Goal: Book appointment/travel/reservation

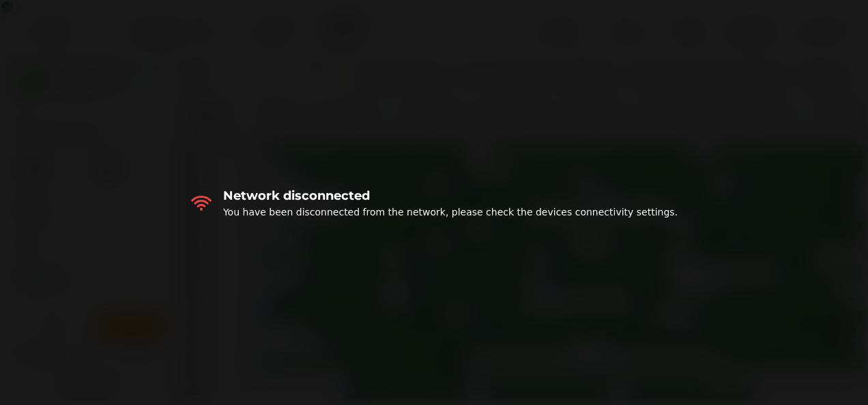
select select "****"
select select "*"
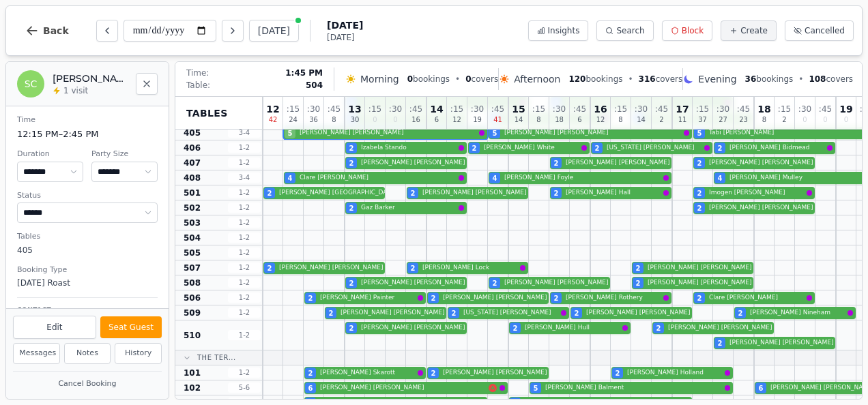
scroll to position [438, 0]
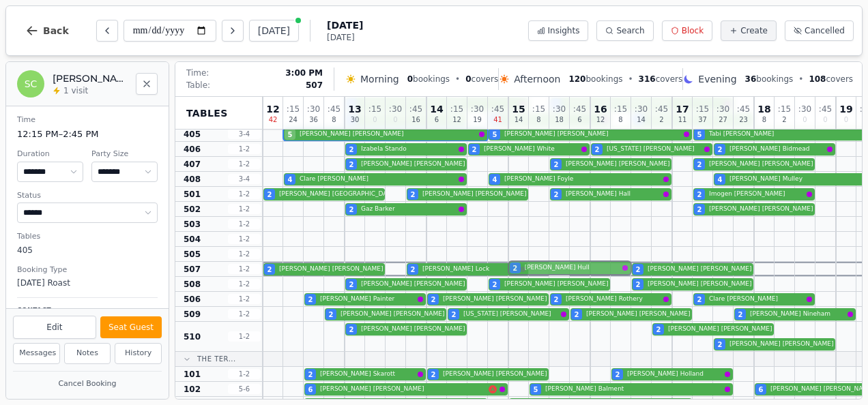
drag, startPoint x: 550, startPoint y: 330, endPoint x: 551, endPoint y: 269, distance: 60.8
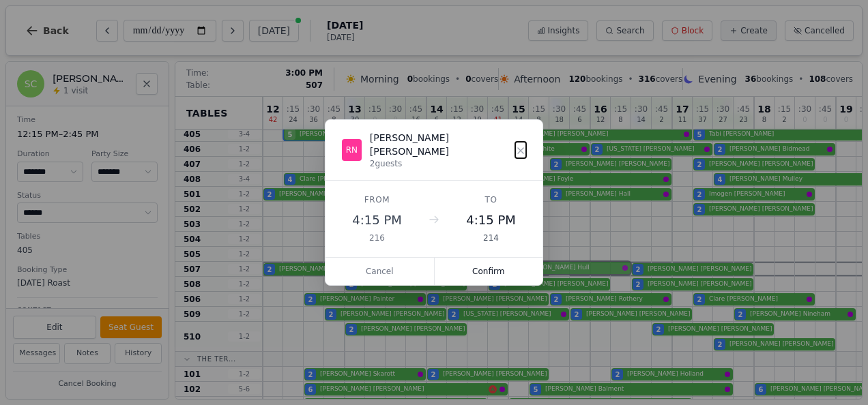
click at [551, 269] on div "12 42 : 15 24 : 30 36 : 45 8 13 30 : 15 0 : 30 0 : 45 16 14 6 : 15 12 : 30 19 :…" at bounding box center [693, 178] width 860 height 1039
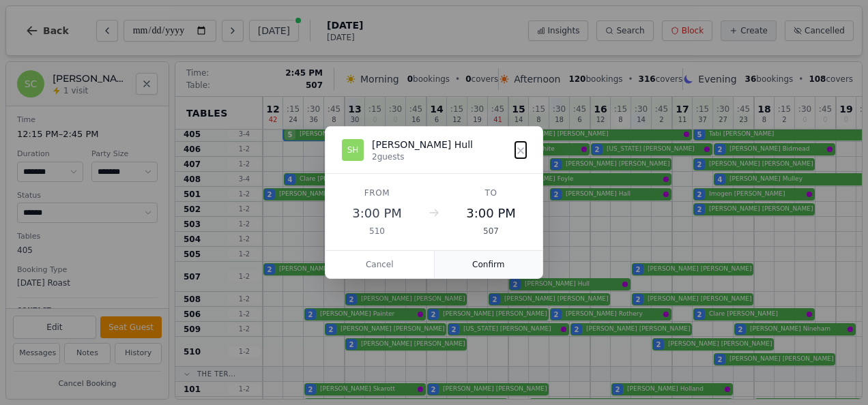
click at [498, 261] on button "Confirm" at bounding box center [489, 264] width 109 height 27
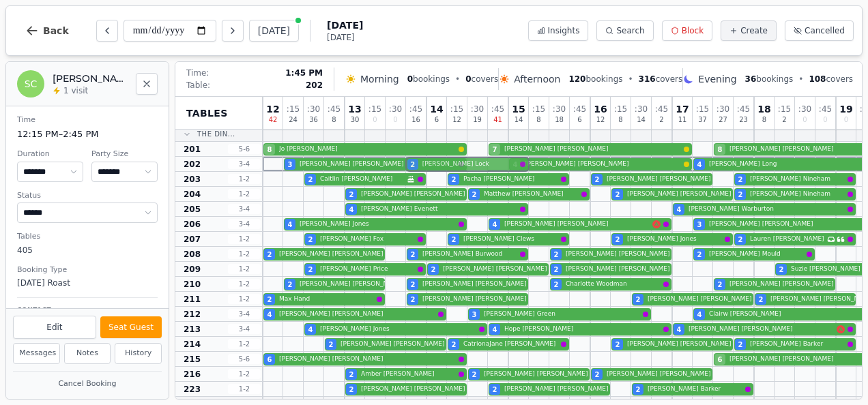
scroll to position [1, 0]
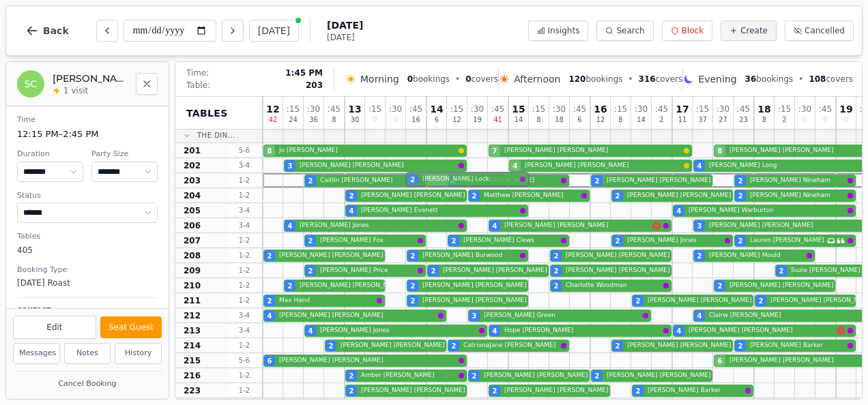
drag, startPoint x: 474, startPoint y: 270, endPoint x: 466, endPoint y: 184, distance: 85.6
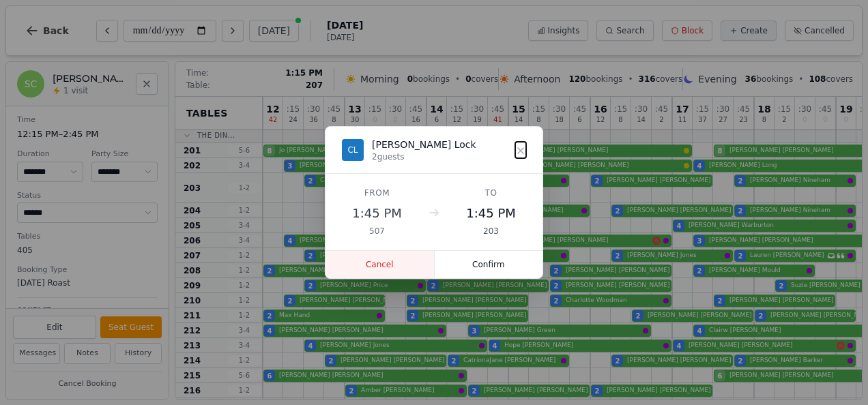
click at [380, 259] on button "Cancel" at bounding box center [380, 264] width 109 height 27
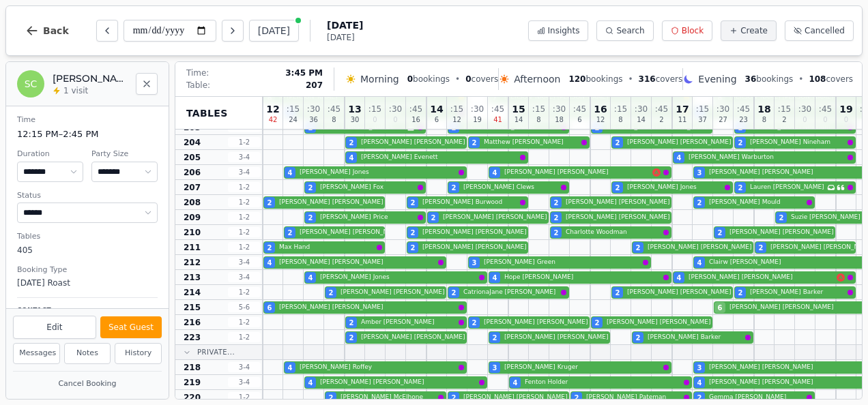
scroll to position [68, 0]
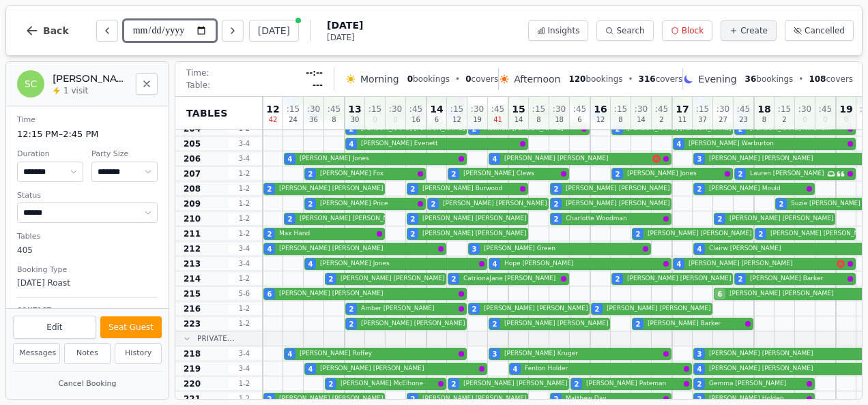
click at [203, 31] on input "**********" at bounding box center [170, 31] width 93 height 22
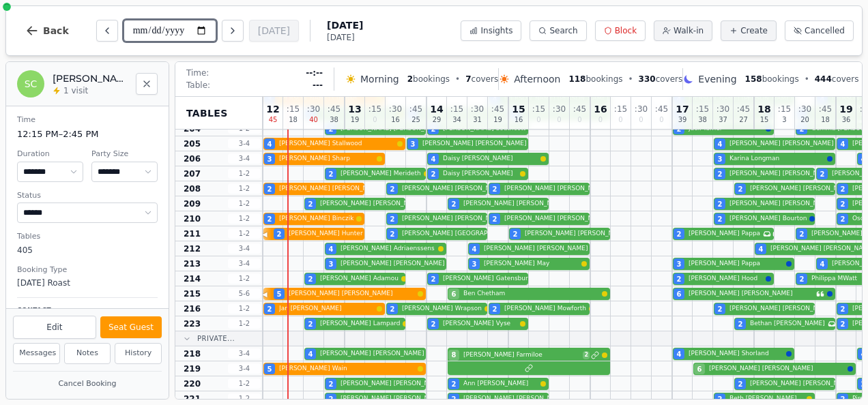
type input "**********"
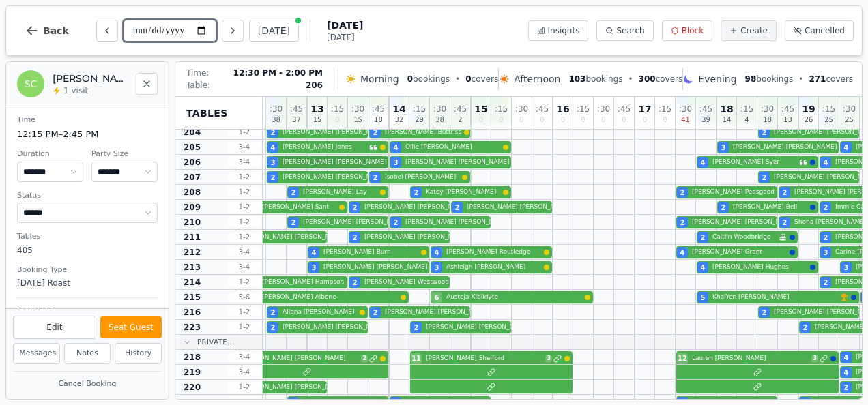
scroll to position [63, 38]
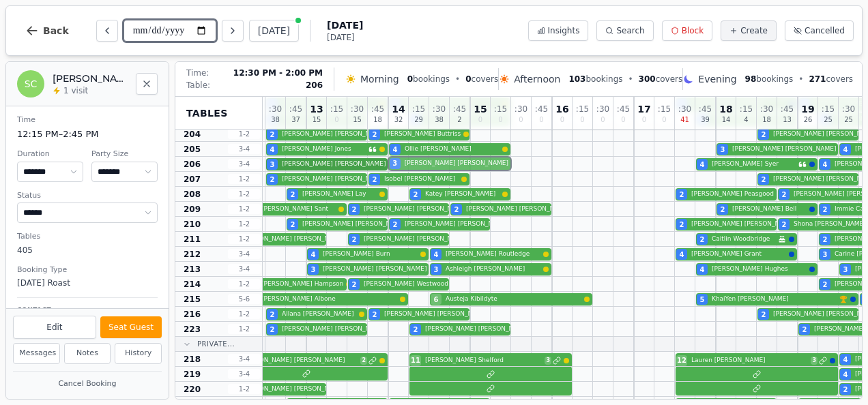
click at [412, 158] on div "3 [PERSON_NAME] 3 [PERSON_NAME] 4 [PERSON_NAME] 4 [PERSON_NAME]" at bounding box center [675, 164] width 901 height 15
select select "****"
select select "*"
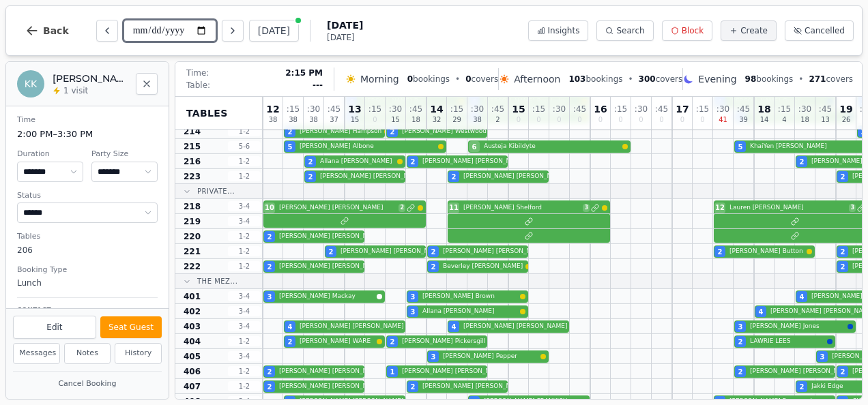
scroll to position [241, 0]
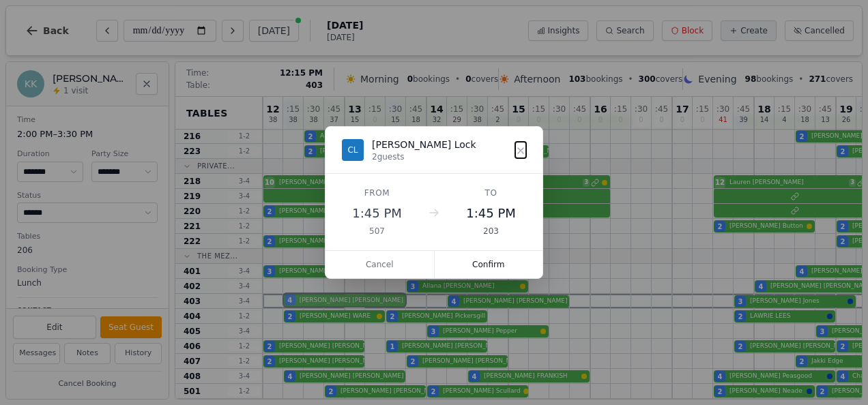
click at [363, 298] on div "4 [PERSON_NAME] 4 [PERSON_NAME] 3 [PERSON_NAME] 3 [PERSON_NAME]" at bounding box center [713, 301] width 901 height 15
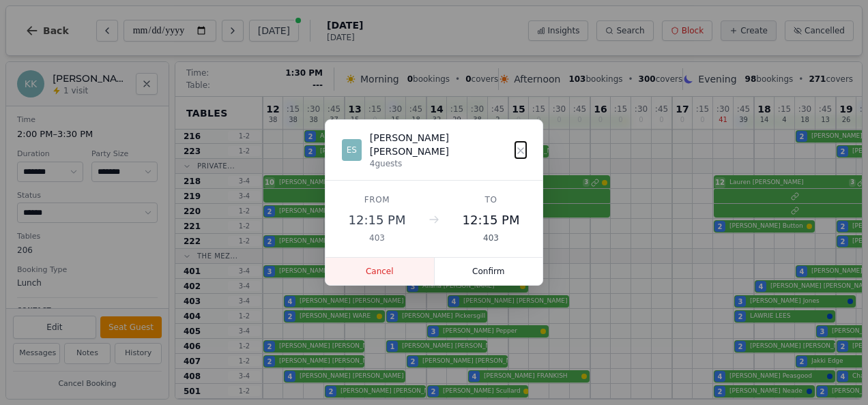
click at [390, 259] on button "Cancel" at bounding box center [380, 271] width 109 height 27
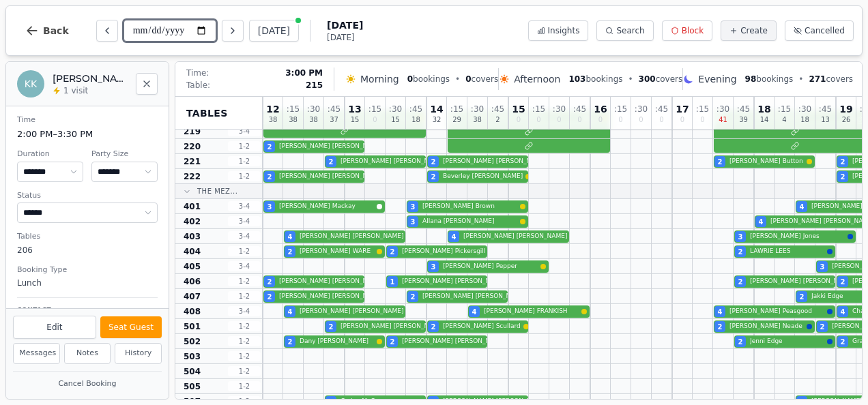
scroll to position [309, 0]
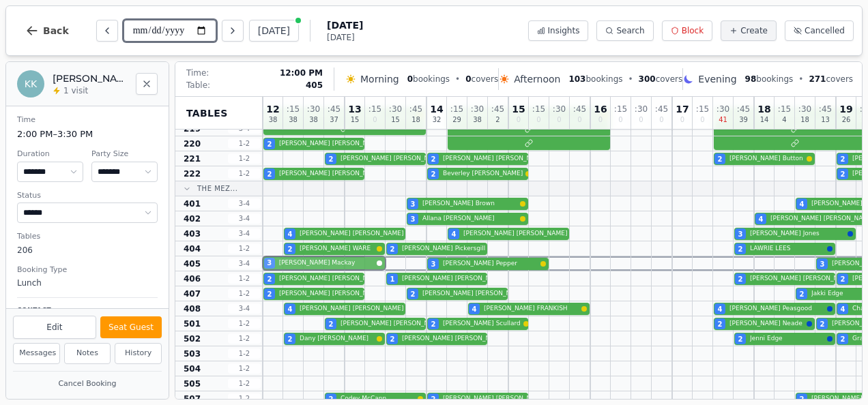
drag, startPoint x: 377, startPoint y: 201, endPoint x: 372, endPoint y: 258, distance: 57.5
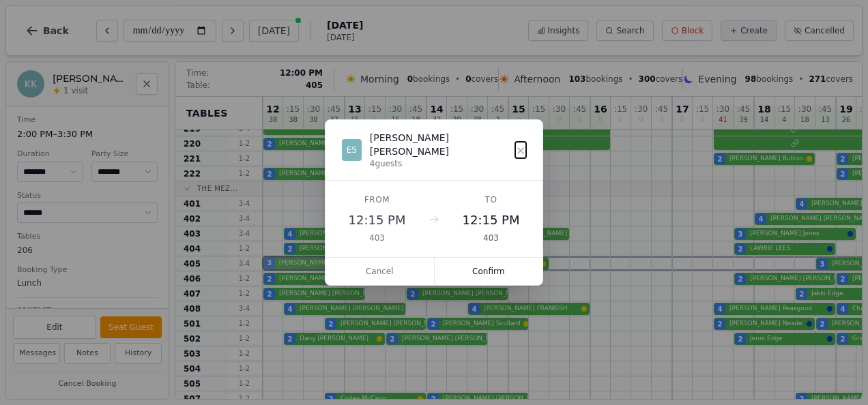
click at [372, 258] on div "12 38 : 15 38 : 30 38 : 45 37 13 15 : 15 0 : 30 15 : 45 18 14 32 : 15 29 : 30 3…" at bounding box center [713, 307] width 901 height 1039
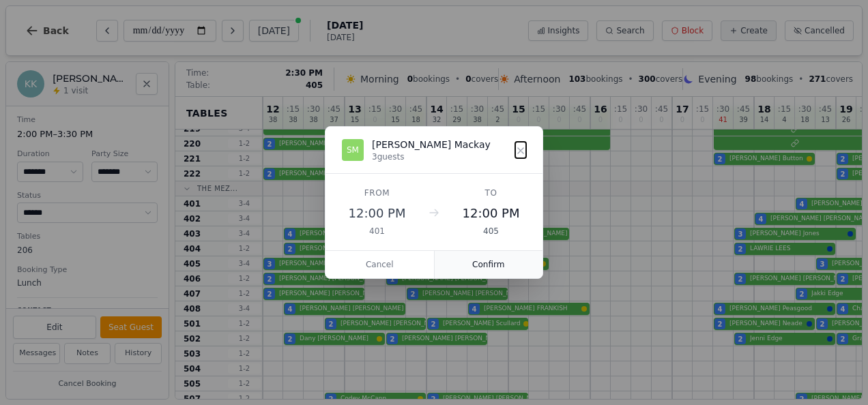
click at [478, 265] on button "Confirm" at bounding box center [489, 264] width 109 height 27
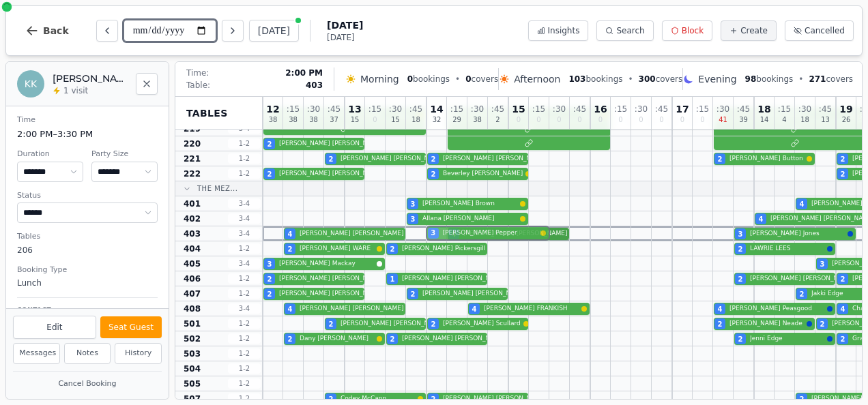
drag, startPoint x: 487, startPoint y: 268, endPoint x: 486, endPoint y: 236, distance: 31.4
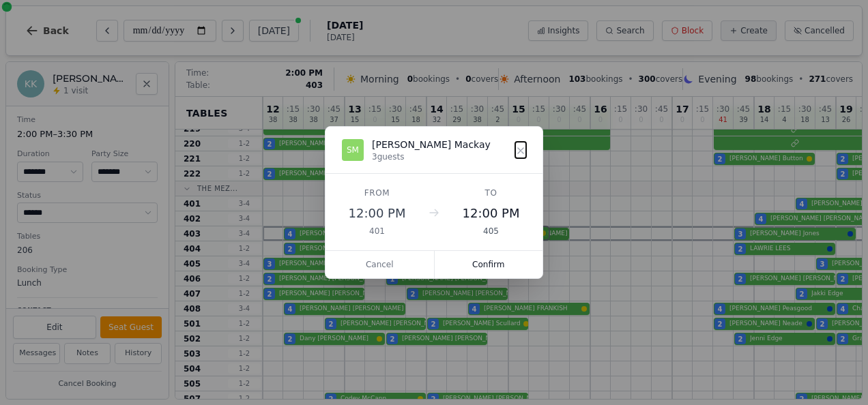
click at [486, 236] on div "12 38 : 15 38 : 30 38 : 45 37 13 15 : 15 0 : 30 15 : 45 18 14 32 : 15 29 : 30 3…" at bounding box center [713, 307] width 901 height 1039
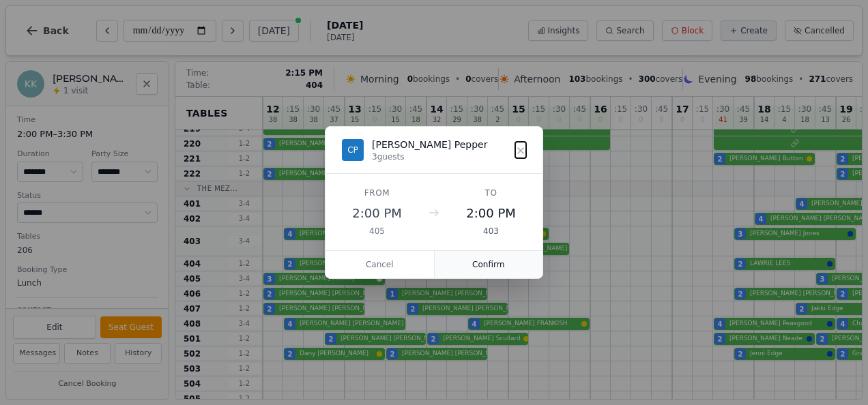
click at [462, 266] on button "Confirm" at bounding box center [489, 264] width 109 height 27
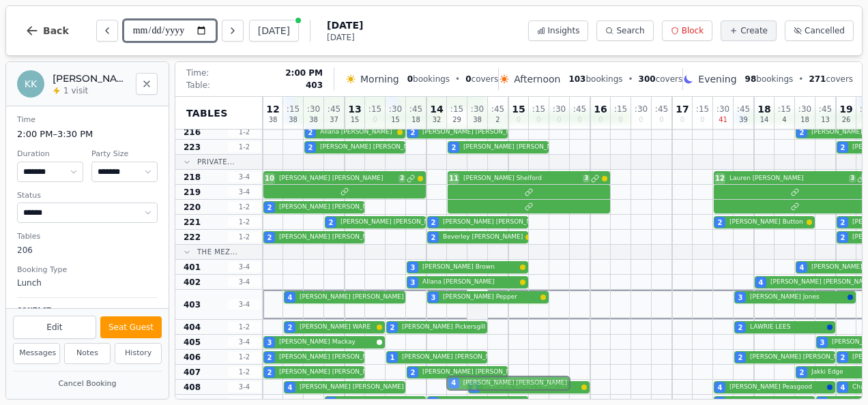
scroll to position [248, 0]
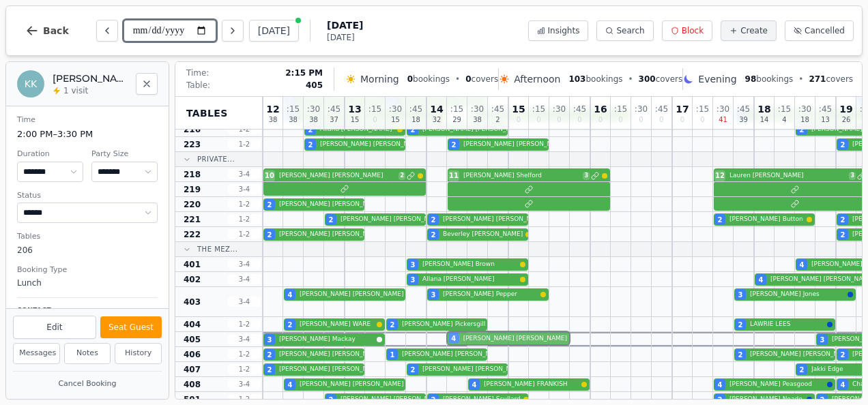
drag, startPoint x: 482, startPoint y: 250, endPoint x: 474, endPoint y: 334, distance: 85.0
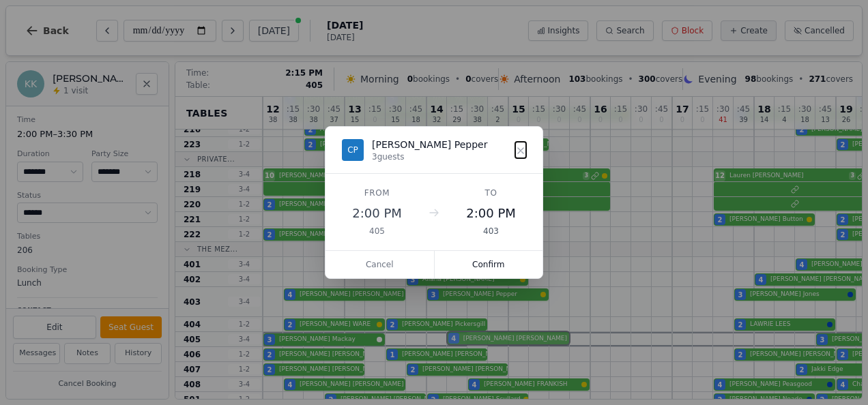
click at [474, 334] on div "12 38 : 15 38 : 30 38 : 45 37 13 15 : 15 0 : 30 15 : 45 18 14 32 : 15 29 : 30 3…" at bounding box center [713, 376] width 901 height 1054
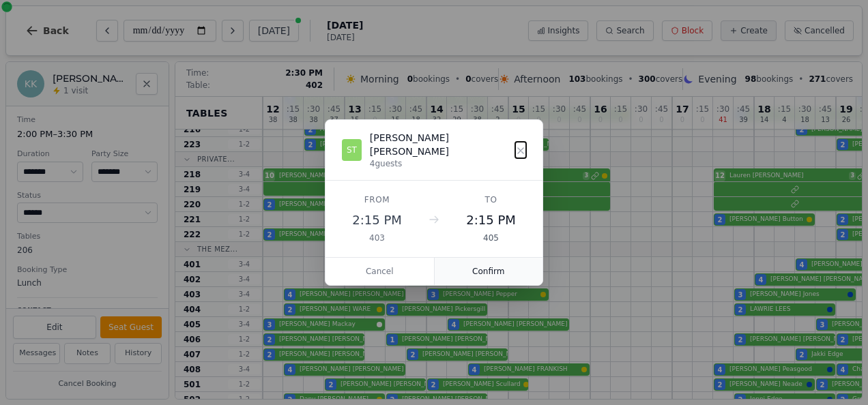
click at [474, 273] on button "Confirm" at bounding box center [489, 271] width 109 height 27
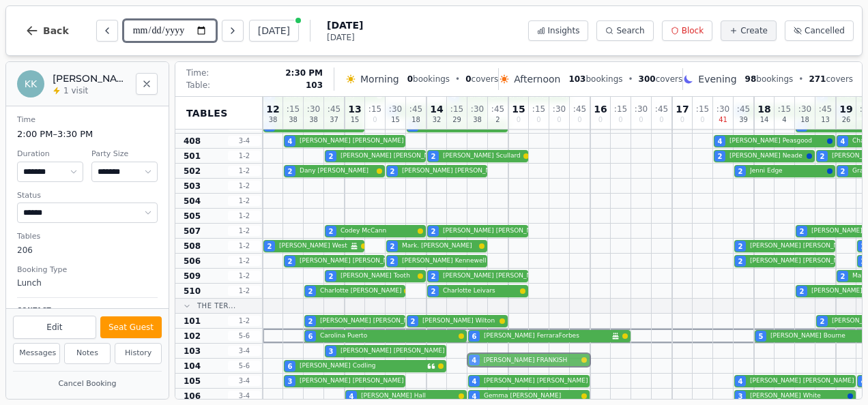
scroll to position [480, 0]
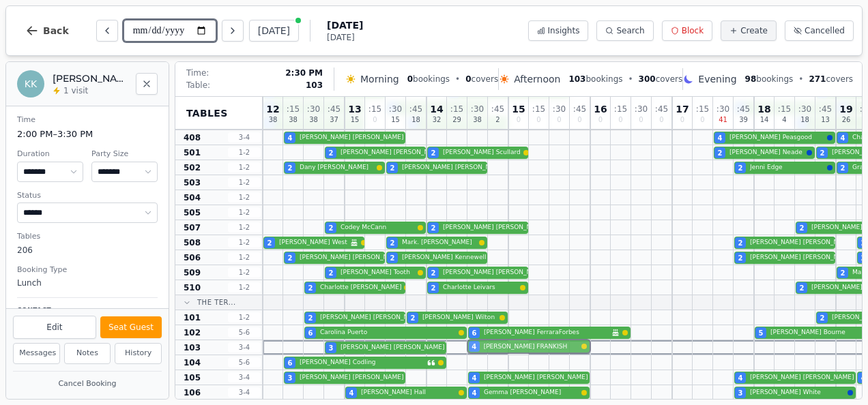
drag, startPoint x: 506, startPoint y: 165, endPoint x: 512, endPoint y: 345, distance: 180.3
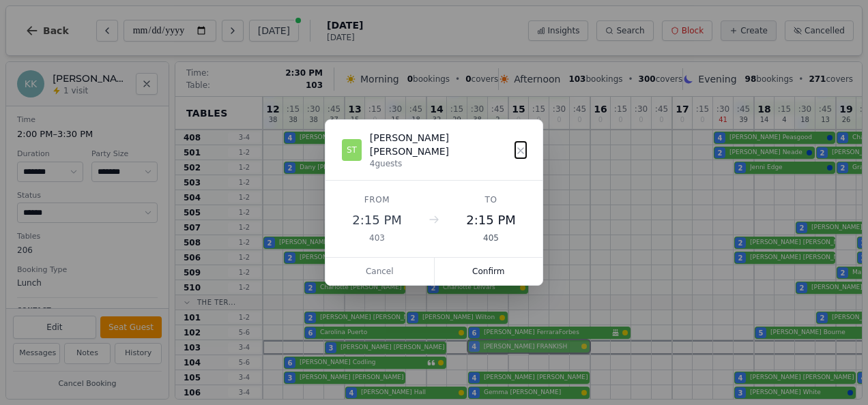
click at [512, 345] on div "12 38 : 15 38 : 30 38 : 45 37 13 15 : 15 0 : 30 15 : 45 18 14 32 : 15 29 : 30 3…" at bounding box center [713, 136] width 901 height 1039
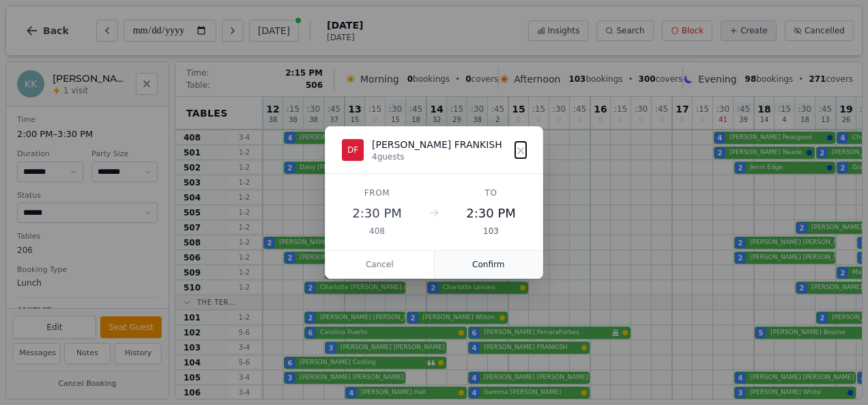
click at [465, 263] on button "Confirm" at bounding box center [489, 264] width 109 height 27
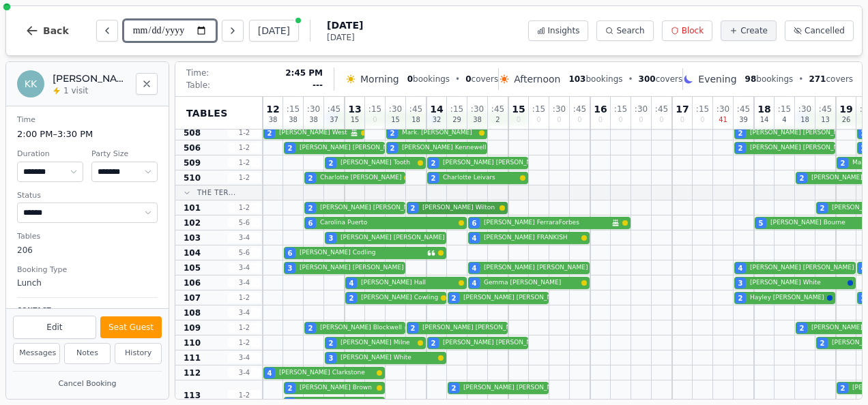
scroll to position [593, 0]
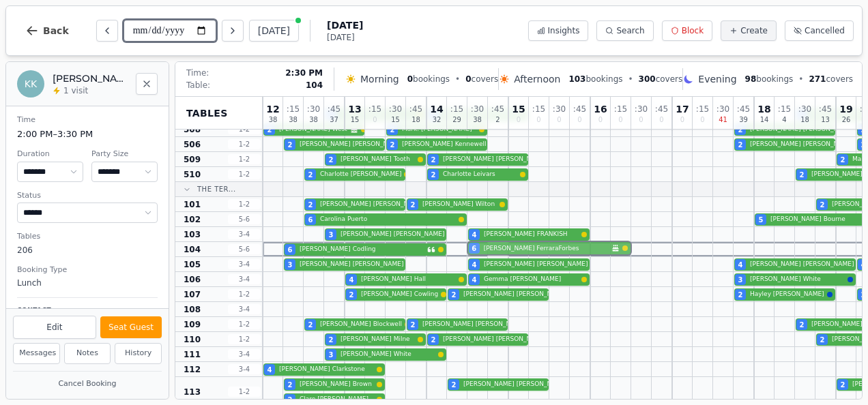
drag, startPoint x: 504, startPoint y: 223, endPoint x: 504, endPoint y: 244, distance: 21.9
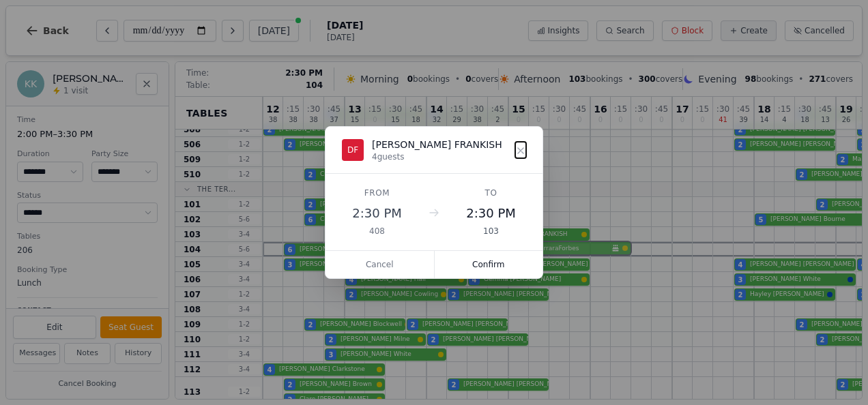
click at [504, 244] on div "12 38 : 15 38 : 30 38 : 45 37 13 15 : 15 0 : 30 15 : 45 18 14 32 : 15 29 : 30 3…" at bounding box center [713, 23] width 901 height 1039
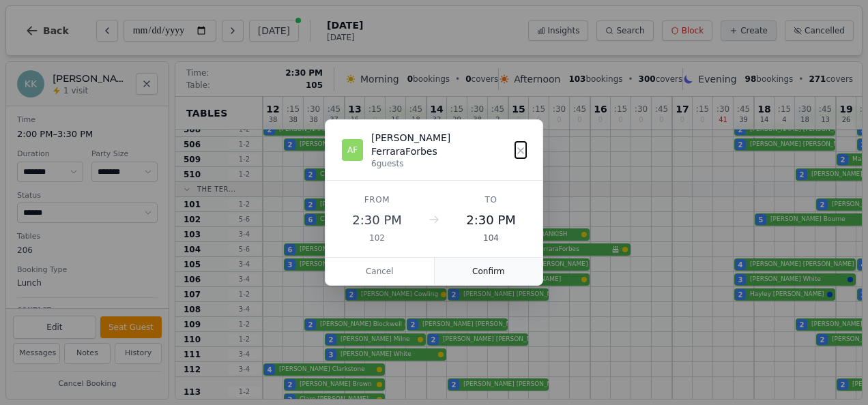
click at [477, 261] on button "Confirm" at bounding box center [489, 271] width 109 height 27
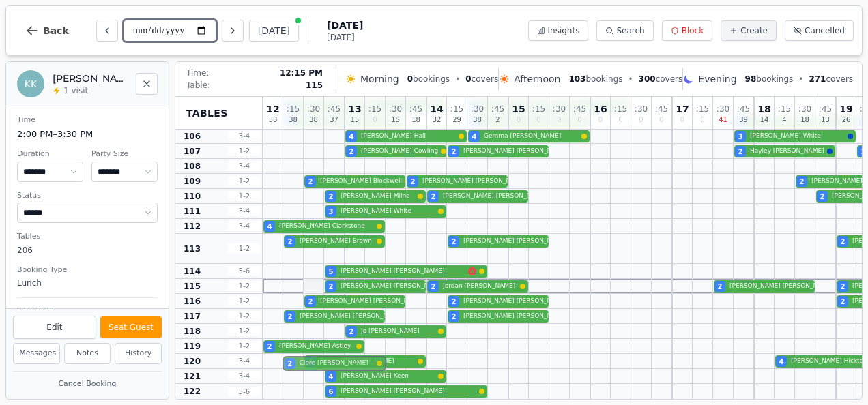
scroll to position [745, 0]
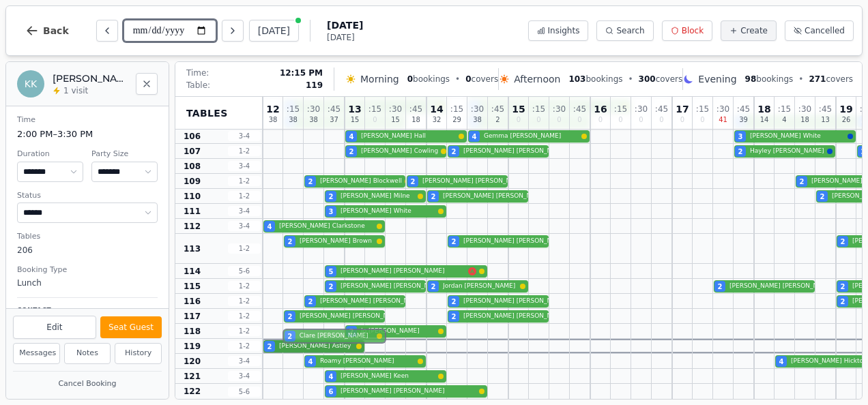
select select "****"
select select "*"
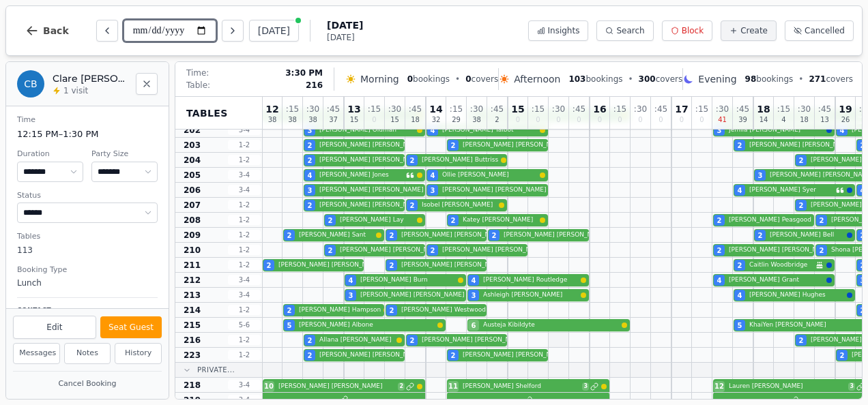
scroll to position [36, 1]
